Goal: Book appointment/travel/reservation

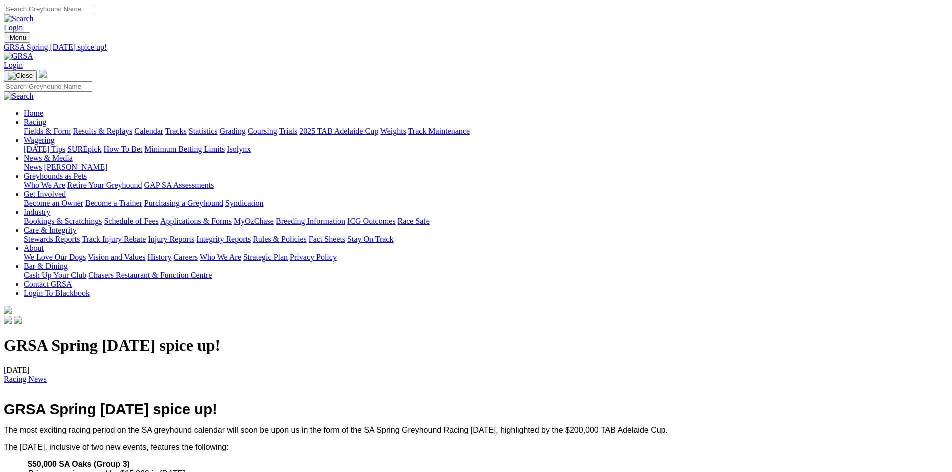
click at [33, 52] on img at bounding box center [18, 56] width 29 height 9
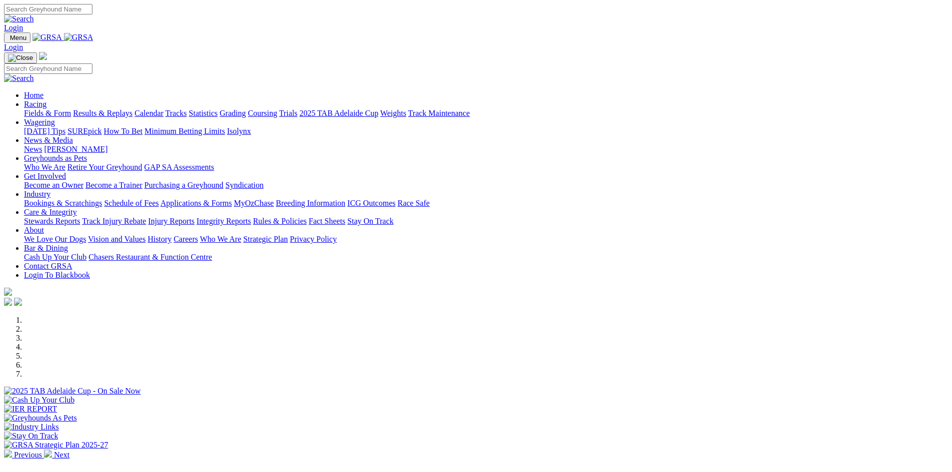
click at [12, 450] on img at bounding box center [8, 454] width 8 height 8
click at [258, 396] on div at bounding box center [476, 396] width 944 height 0
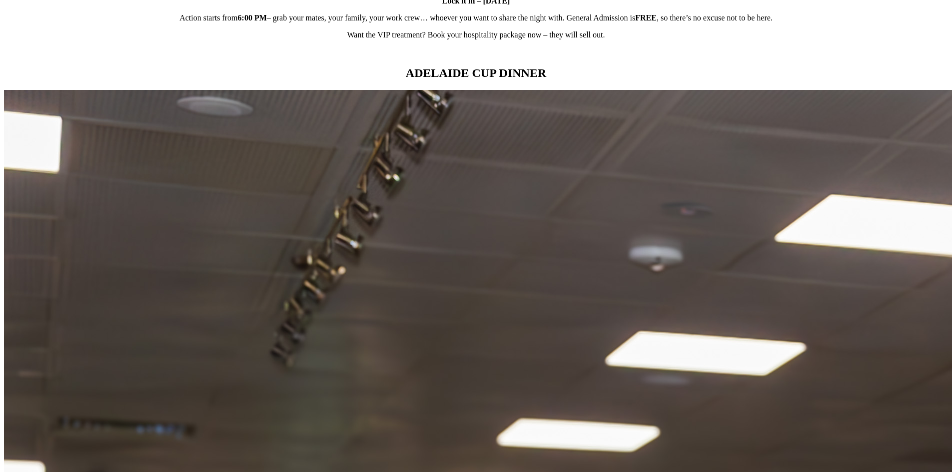
scroll to position [933, 0]
